Goal: Task Accomplishment & Management: Complete application form

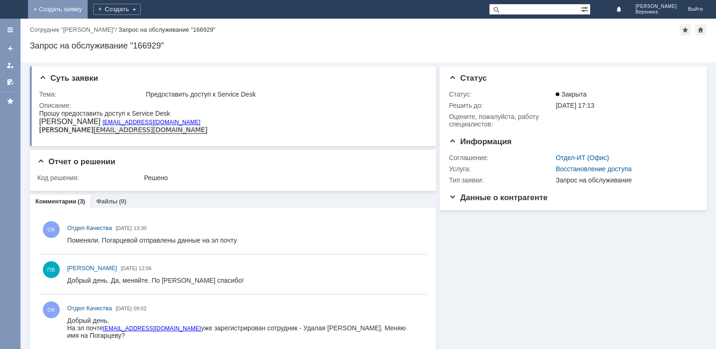
click at [88, 9] on link "+ Создать заявку" at bounding box center [58, 9] width 60 height 19
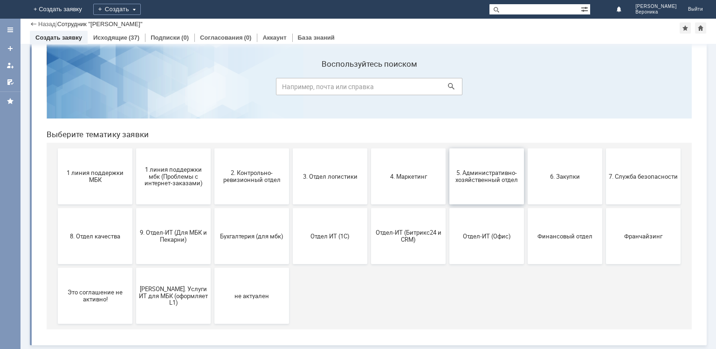
scroll to position [19, 0]
click at [183, 244] on button "9. Отдел-ИТ (Для МБК и Пекарни)" at bounding box center [173, 236] width 75 height 56
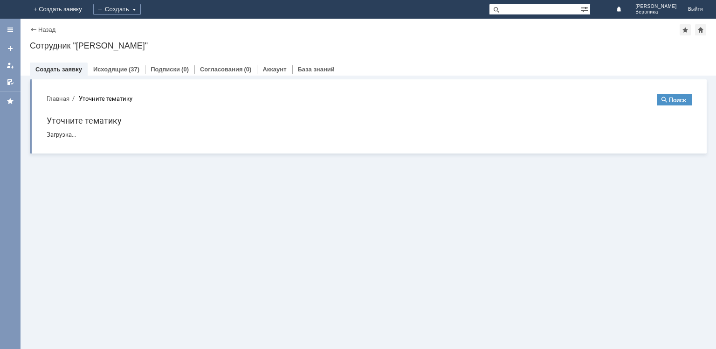
scroll to position [0, 0]
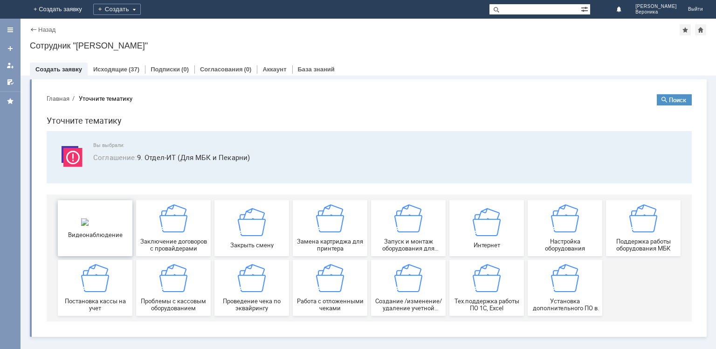
click at [108, 233] on div "Видеонаблюдение" at bounding box center [95, 228] width 69 height 20
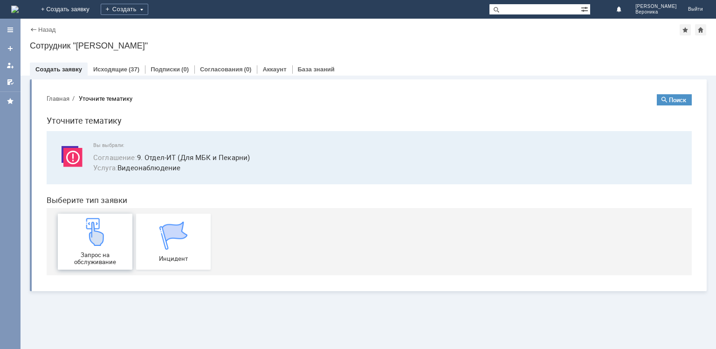
click at [101, 245] on img at bounding box center [95, 232] width 28 height 28
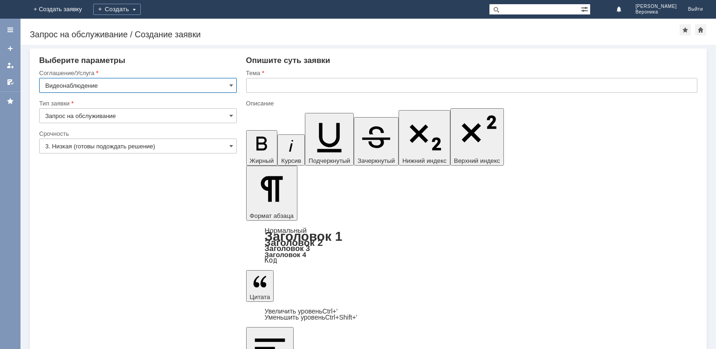
click at [275, 81] on input "text" at bounding box center [471, 85] width 451 height 15
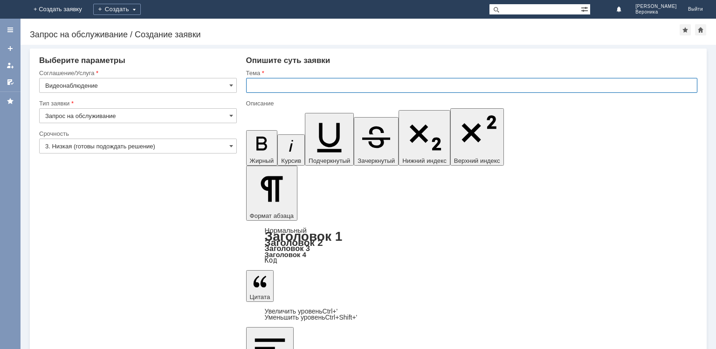
type input "G"
type input "П"
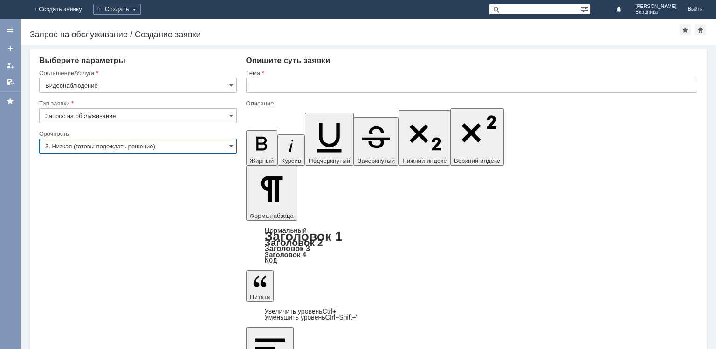
click at [223, 147] on input "3. Низкая (готовы подождать решение)" at bounding box center [138, 145] width 198 height 15
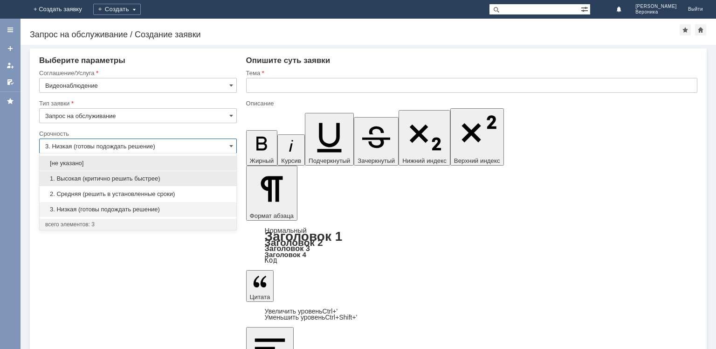
click at [158, 175] on span "1. Высокая (критично решить быстрее)" at bounding box center [137, 178] width 185 height 7
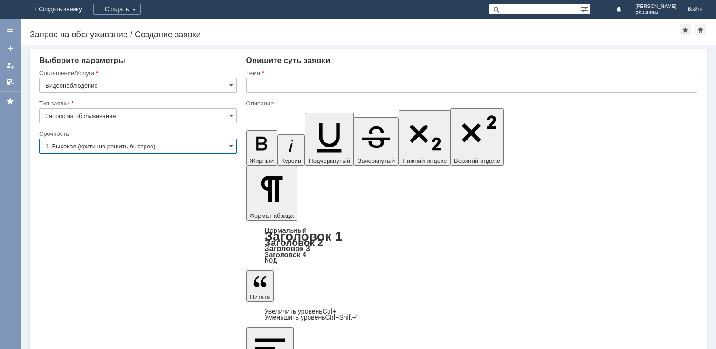
type input "1. Высокая (критично решить быстрее)"
click at [267, 84] on input "text" at bounding box center [471, 85] width 451 height 15
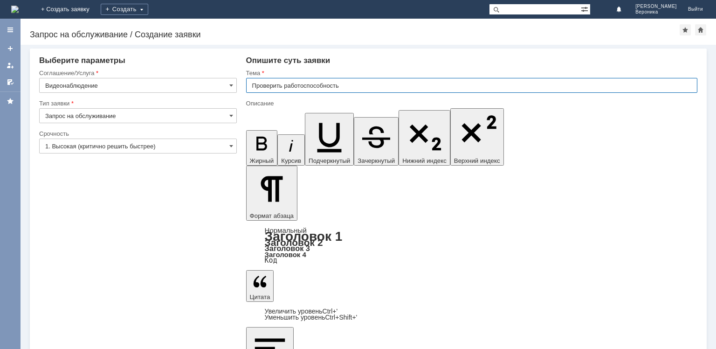
click at [347, 84] on input "Проверить работоспособность" at bounding box center [471, 85] width 451 height 15
drag, startPoint x: 407, startPoint y: 84, endPoint x: 244, endPoint y: 93, distance: 162.8
type input "Проверить работоспособность камеры СМК9 касса."
